Goal: Information Seeking & Learning: Learn about a topic

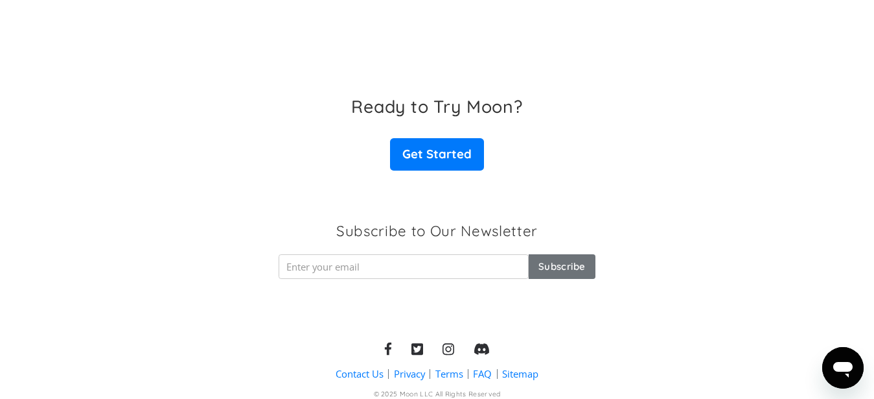
scroll to position [2132, 0]
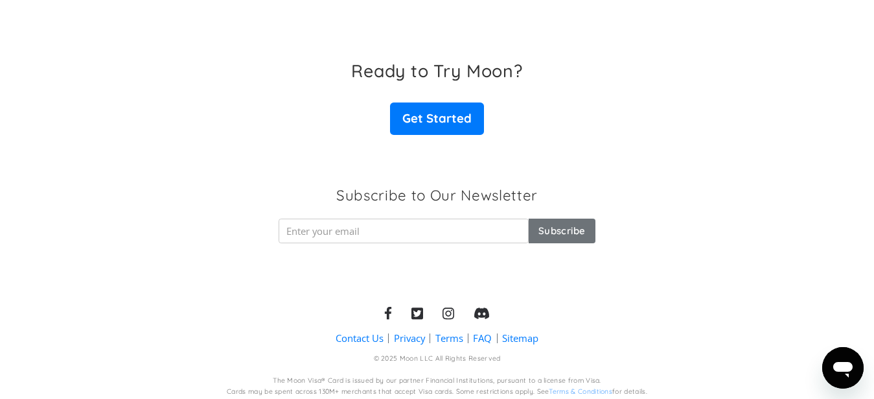
click at [483, 334] on link "FAQ" at bounding box center [482, 338] width 19 height 14
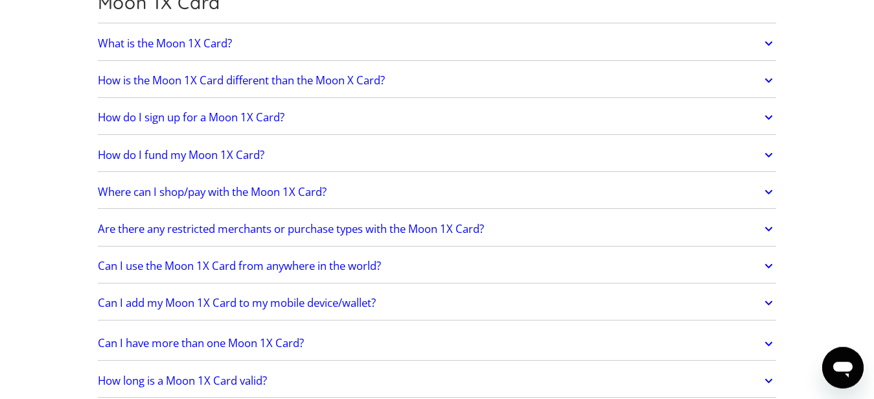
scroll to position [1568, 0]
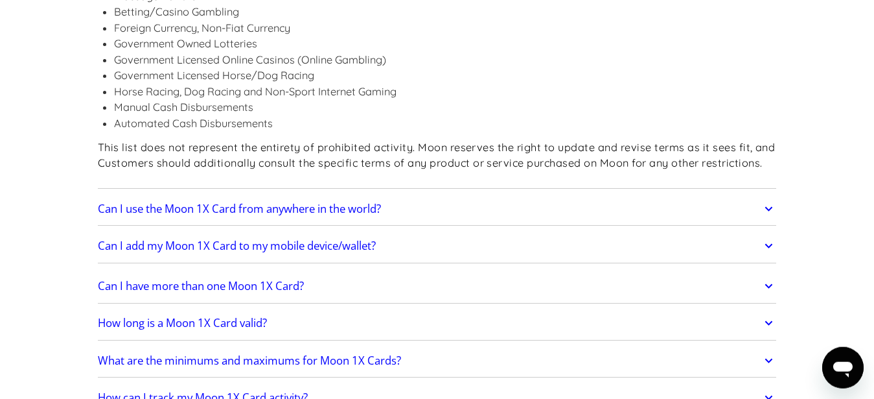
scroll to position [1987, 0]
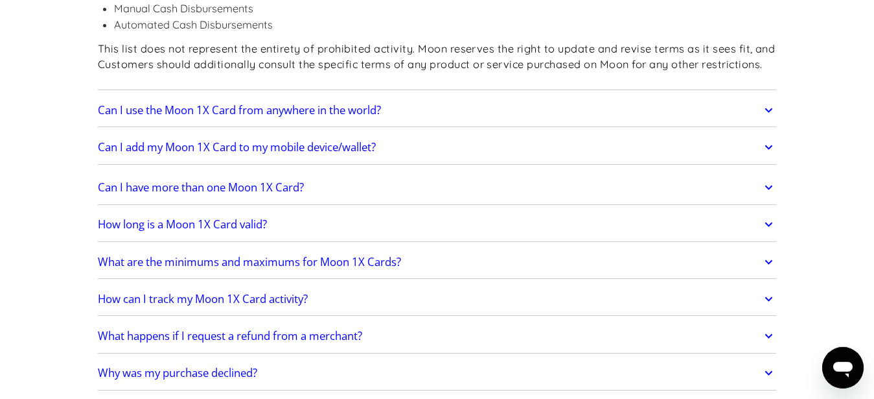
scroll to position [2068, 0]
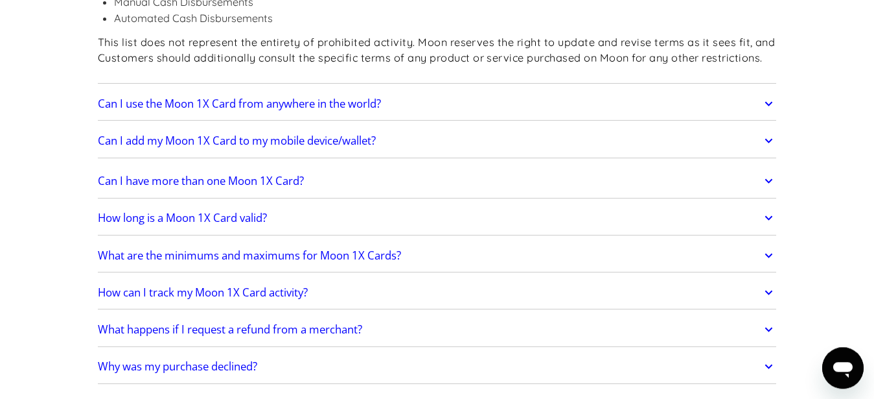
click at [761, 242] on link "What are the minimums and maximums for Moon 1X Cards?" at bounding box center [437, 255] width 679 height 27
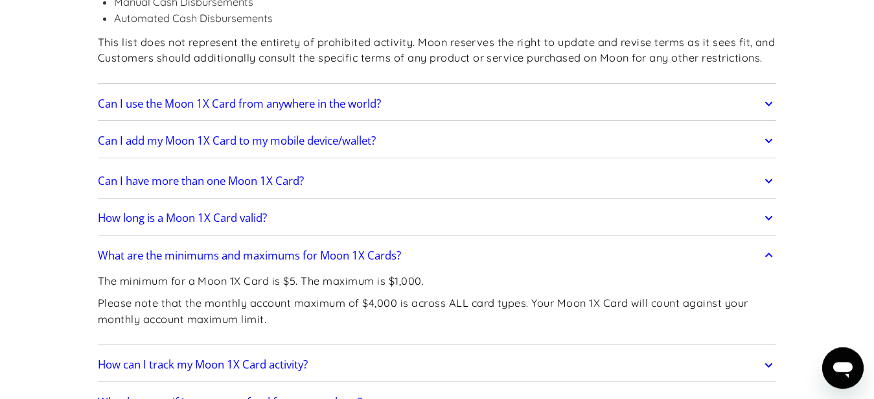
click at [761, 242] on link "What are the minimums and maximums for Moon 1X Cards?" at bounding box center [437, 255] width 679 height 27
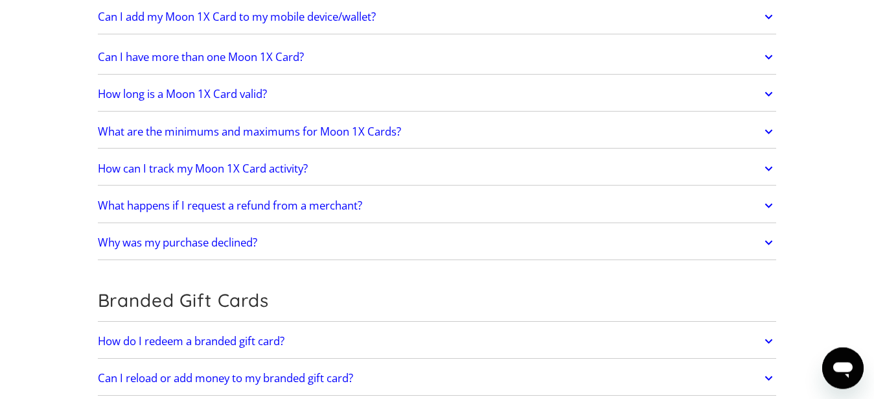
scroll to position [2241, 0]
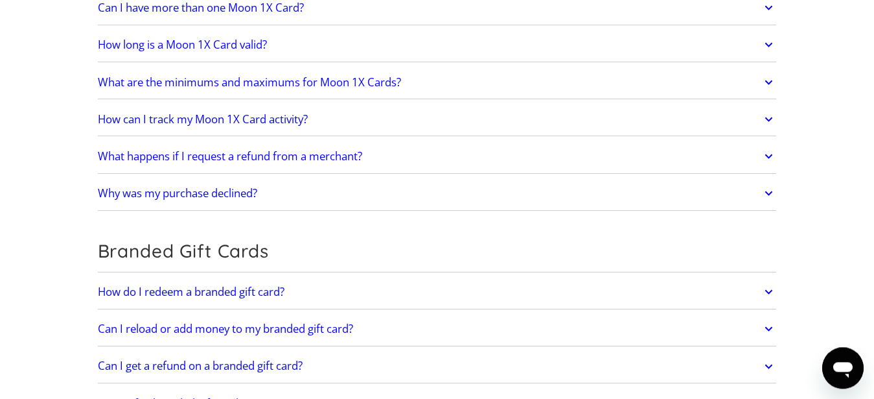
click at [751, 189] on link "Why was my purchase declined?" at bounding box center [437, 193] width 679 height 27
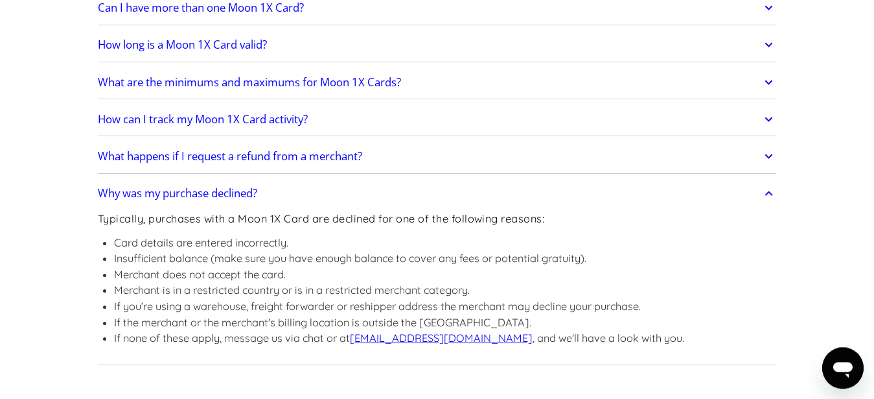
click at [751, 189] on link "Why was my purchase declined?" at bounding box center [437, 193] width 679 height 27
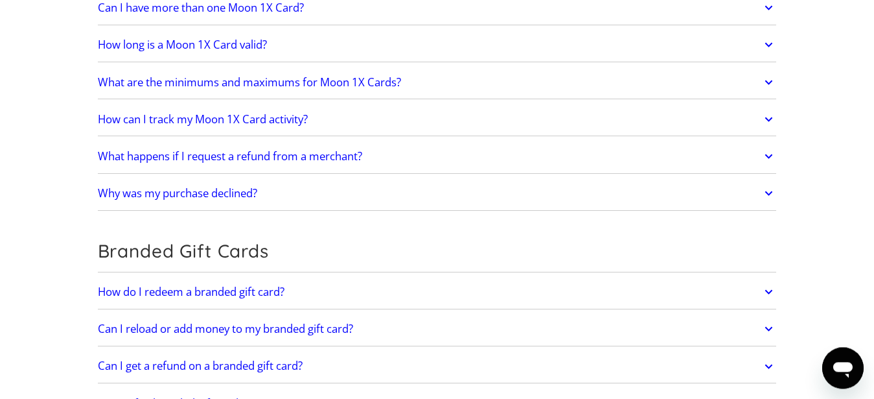
click at [736, 143] on link "What happens if I request a refund from a merchant?" at bounding box center [437, 156] width 679 height 27
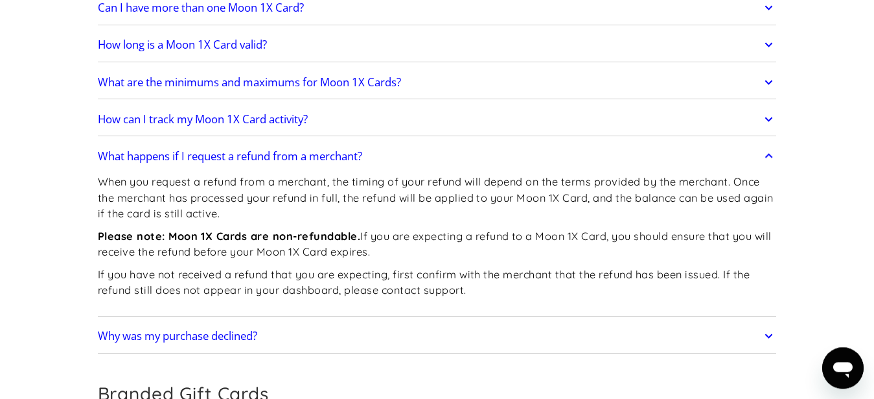
click at [736, 143] on link "What happens if I request a refund from a merchant?" at bounding box center [437, 156] width 679 height 27
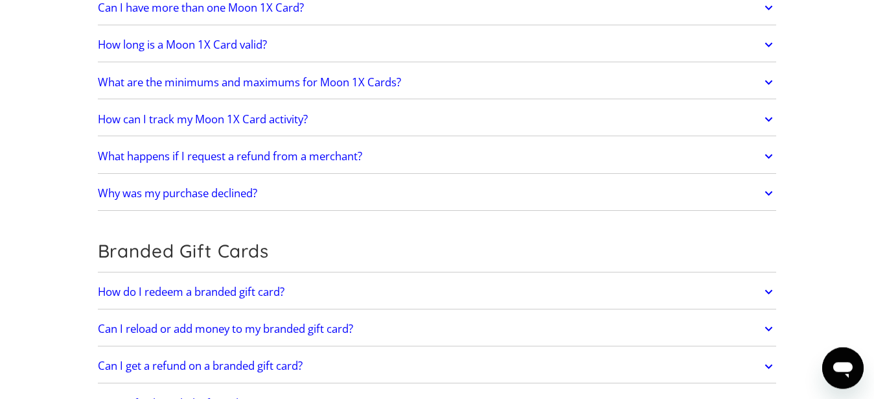
click at [771, 181] on icon at bounding box center [769, 192] width 15 height 23
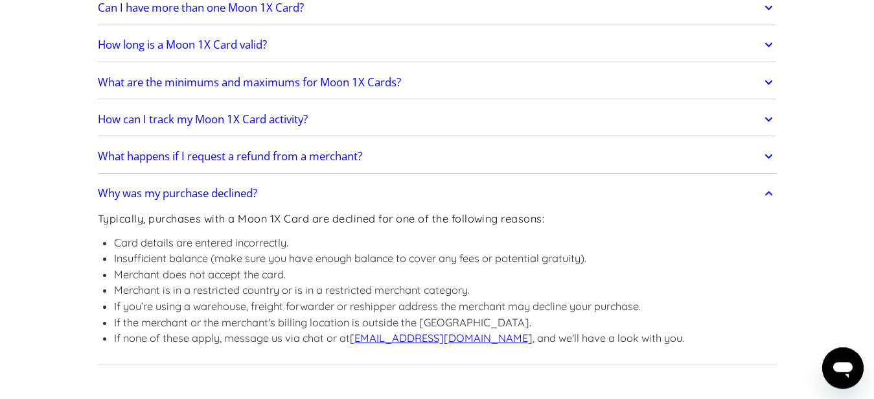
click at [771, 181] on icon at bounding box center [769, 192] width 15 height 23
